Goal: Task Accomplishment & Management: Complete application form

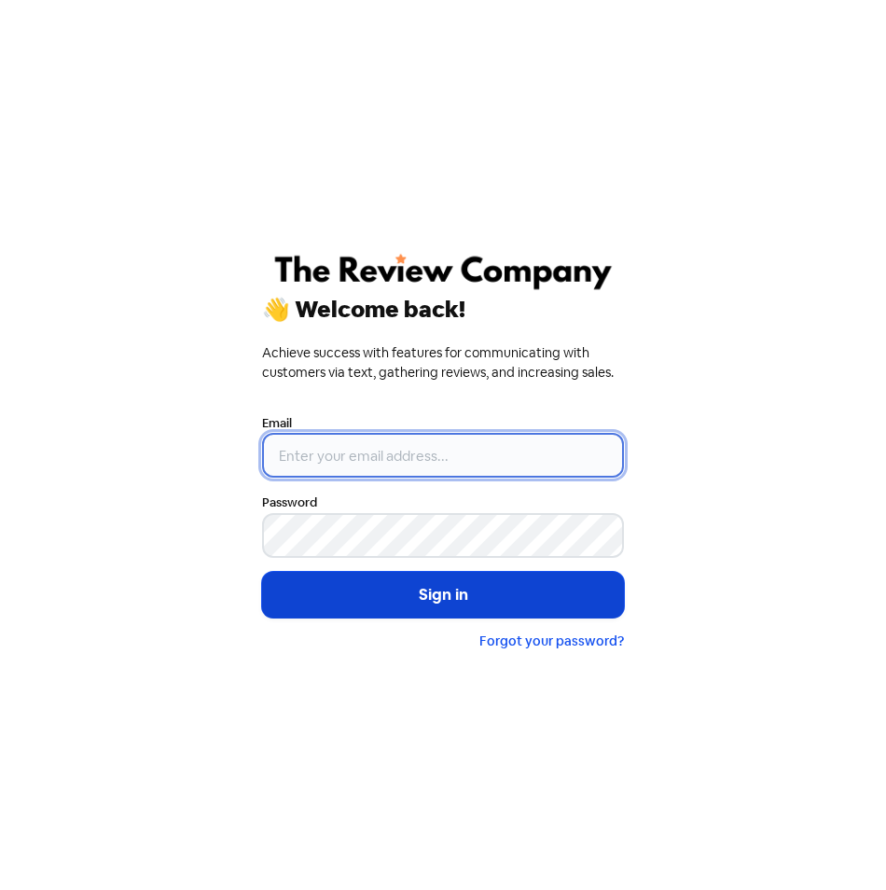
type input "[EMAIL_ADDRESS][DOMAIN_NAME]"
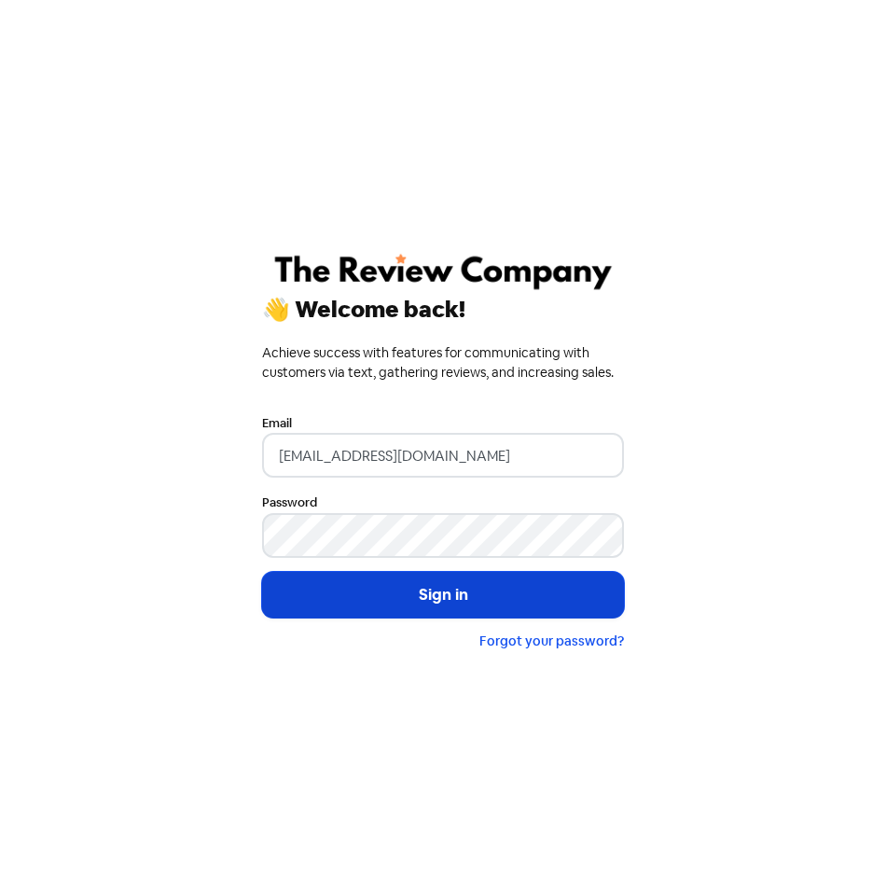
click at [488, 597] on button "Sign in" at bounding box center [443, 595] width 362 height 47
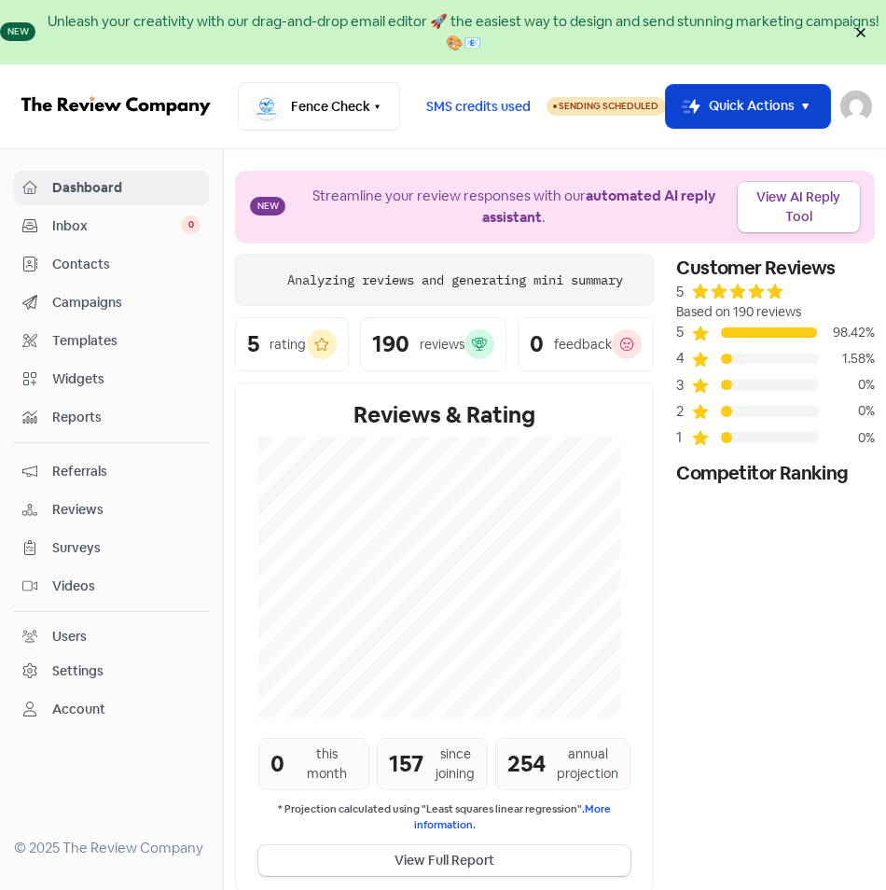
click at [808, 119] on button "Icon For Thunder-move Quick Actions" at bounding box center [748, 107] width 165 height 44
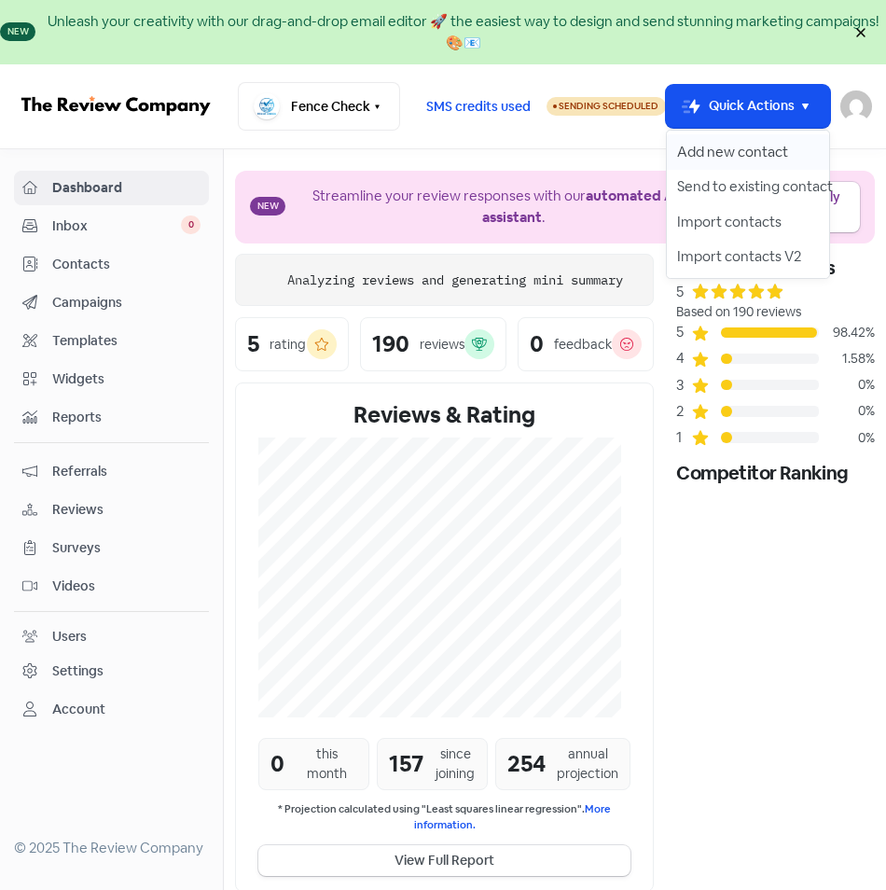
click at [744, 159] on button "Add new contact" at bounding box center [748, 151] width 163 height 35
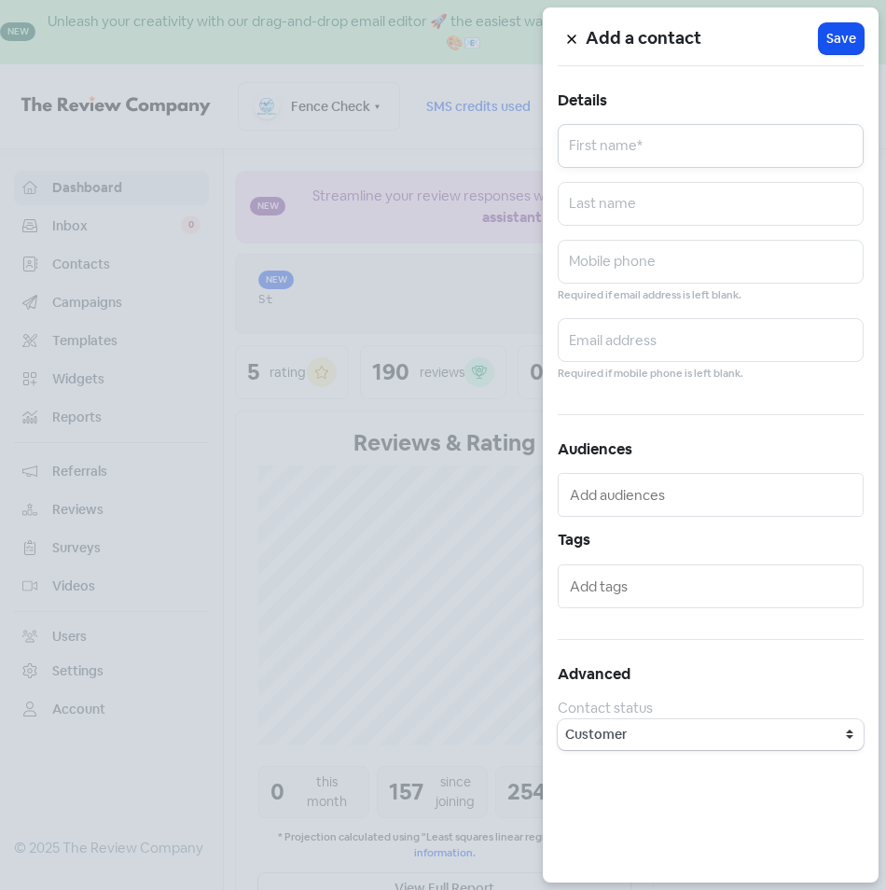
click at [698, 142] on input "text" at bounding box center [711, 146] width 306 height 44
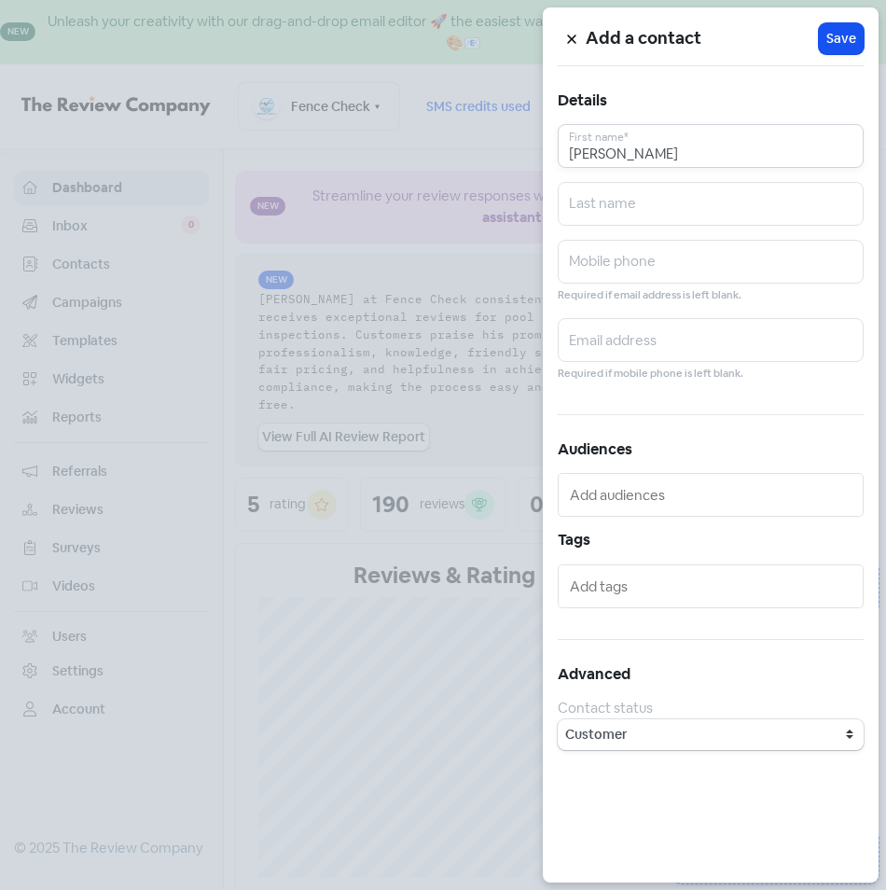
type input "[PERSON_NAME]"
click at [590, 158] on input "[PERSON_NAME]" at bounding box center [711, 146] width 306 height 44
type input "[PERSON_NAME]"
click at [616, 254] on input "text" at bounding box center [711, 262] width 306 height 44
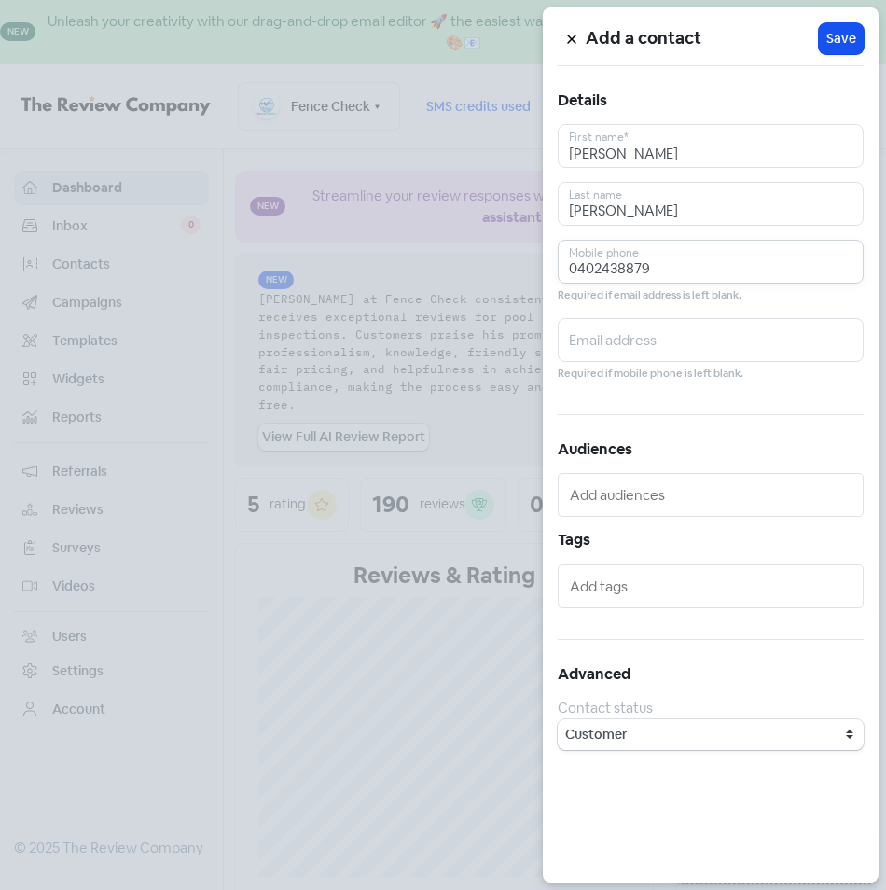
type input "0402438879"
type input "[EMAIL_ADDRESS][DOMAIN_NAME]"
click at [836, 39] on span "Save" at bounding box center [841, 39] width 30 height 20
